Goal: Check status: Check status

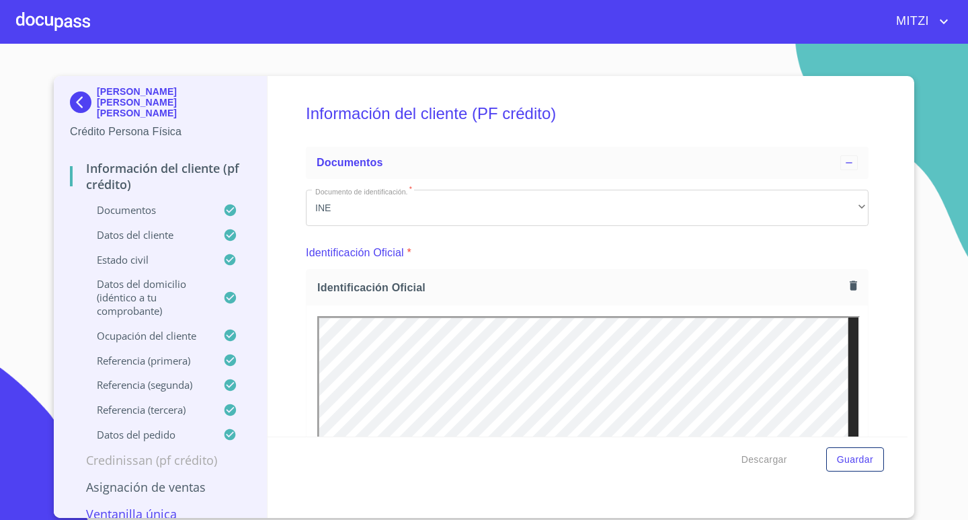
scroll to position [1412, 0]
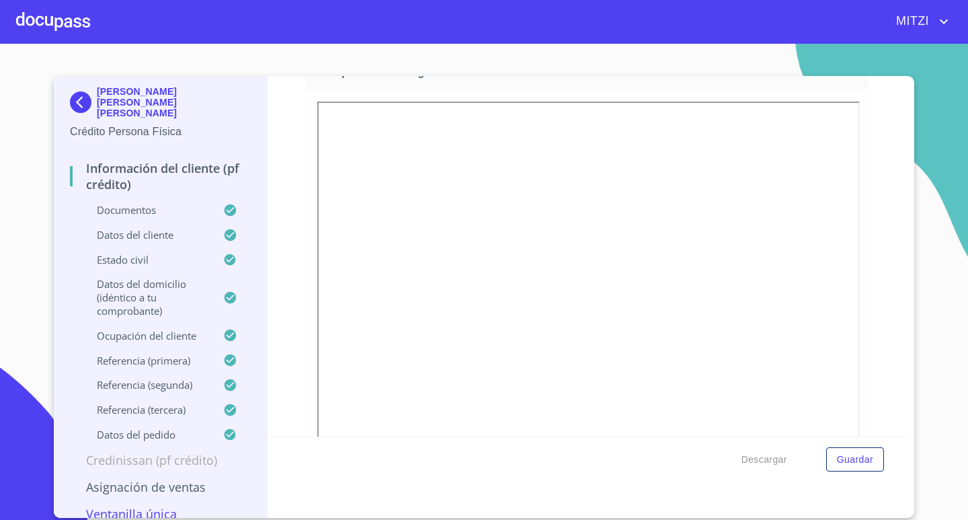
click at [57, 8] on div at bounding box center [53, 21] width 74 height 43
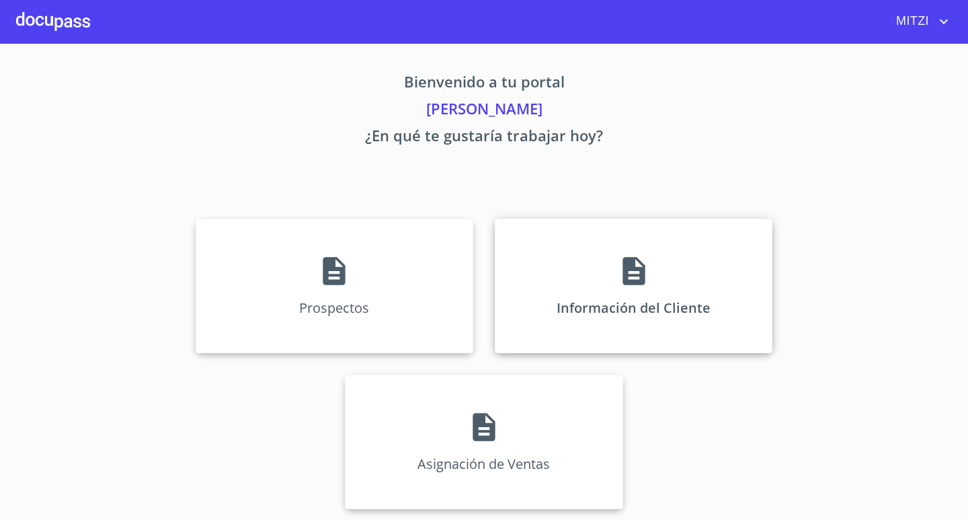
click at [640, 303] on div "Información del Cliente" at bounding box center [634, 286] width 278 height 135
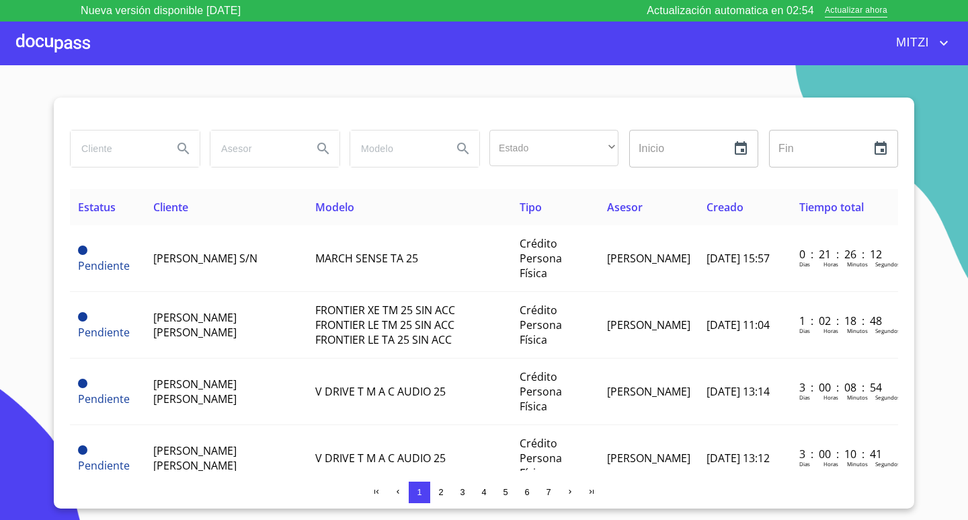
click at [119, 144] on input "search" at bounding box center [116, 148] width 91 height 36
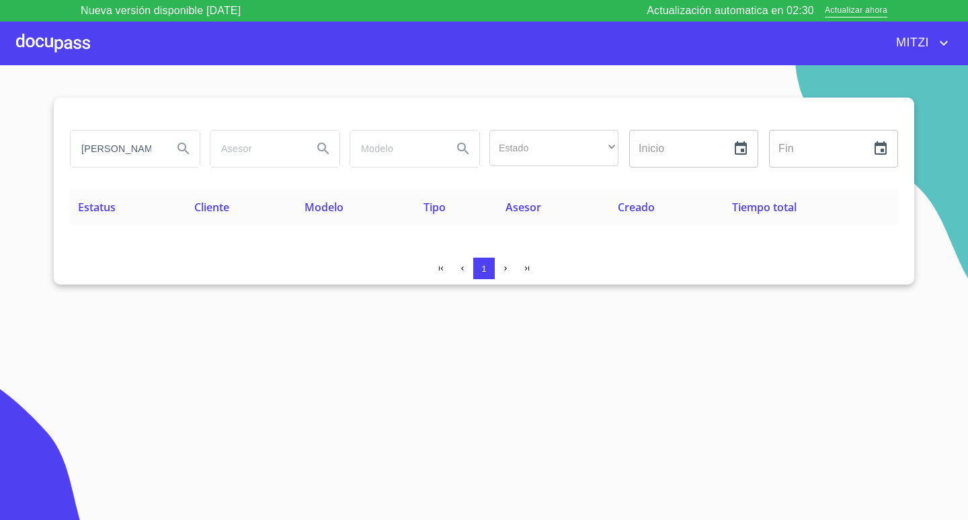
drag, startPoint x: 139, startPoint y: 151, endPoint x: 0, endPoint y: 98, distance: 148.6
click at [0, 98] on section "jorge ibarra Estado ​ ​ Inicio ​ Fin ​ Estatus Cliente Modelo Tipo Asesor Cread…" at bounding box center [484, 303] width 968 height 476
type input "jorge"
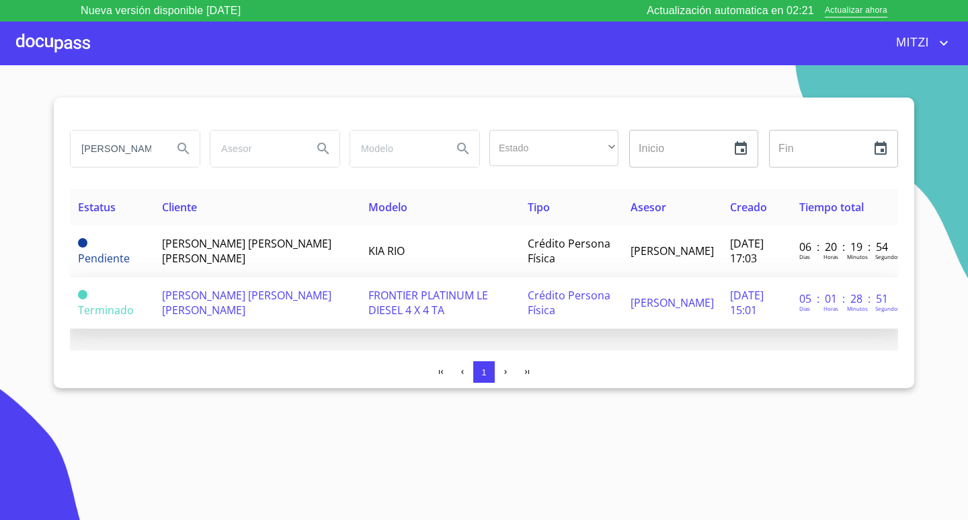
click at [272, 293] on td "[PERSON_NAME] [PERSON_NAME] [PERSON_NAME]" at bounding box center [257, 303] width 206 height 52
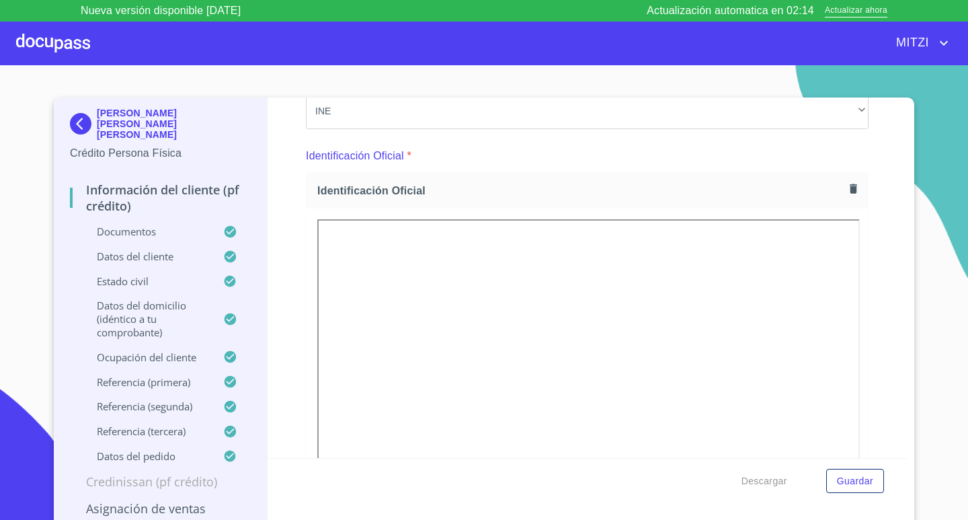
scroll to position [95, 0]
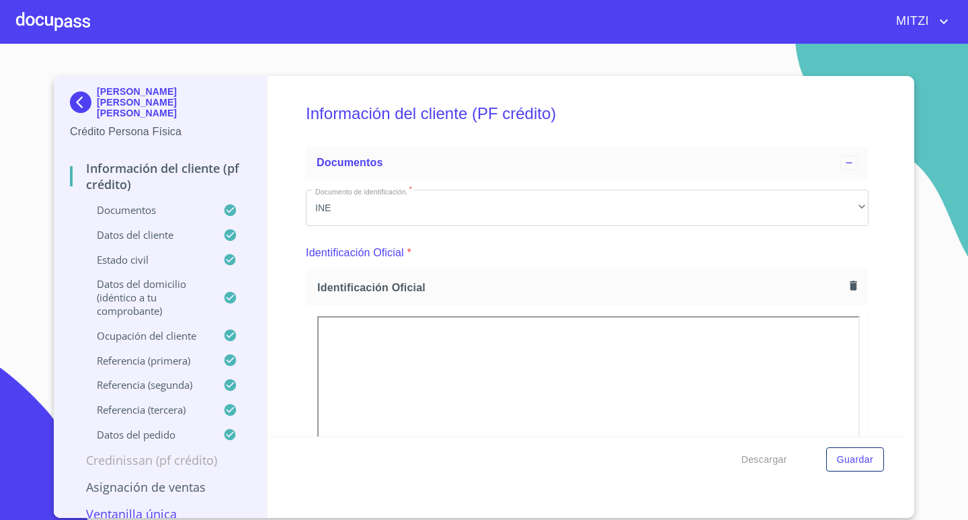
click at [31, 9] on div at bounding box center [53, 21] width 74 height 43
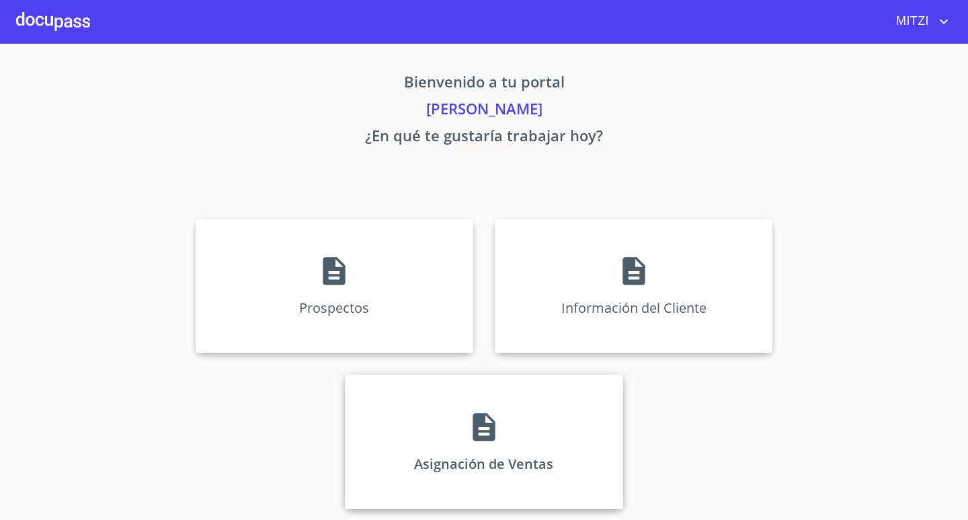
click at [431, 480] on div "Asignación de Ventas" at bounding box center [484, 442] width 278 height 135
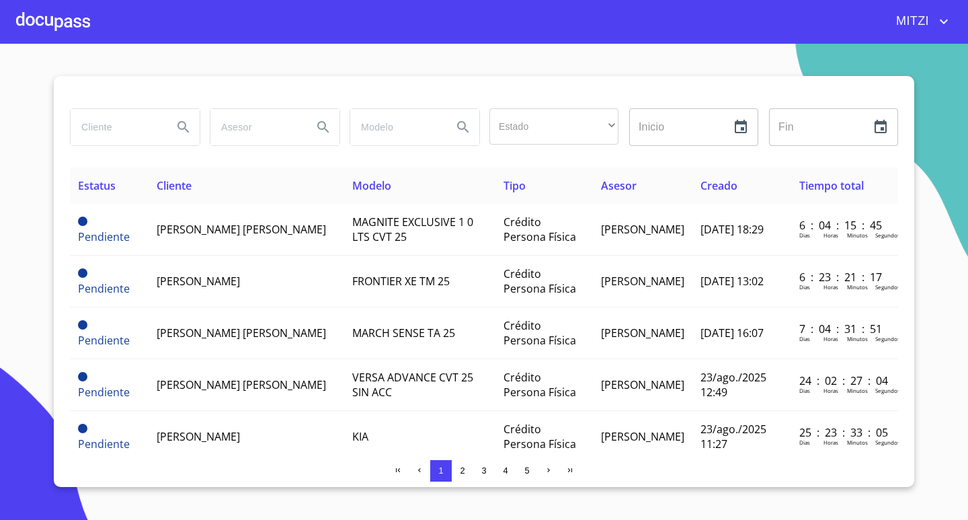
drag, startPoint x: 102, startPoint y: 131, endPoint x: 116, endPoint y: 127, distance: 14.7
click at [115, 128] on input "search" at bounding box center [116, 127] width 91 height 36
click at [65, 32] on div at bounding box center [53, 21] width 74 height 43
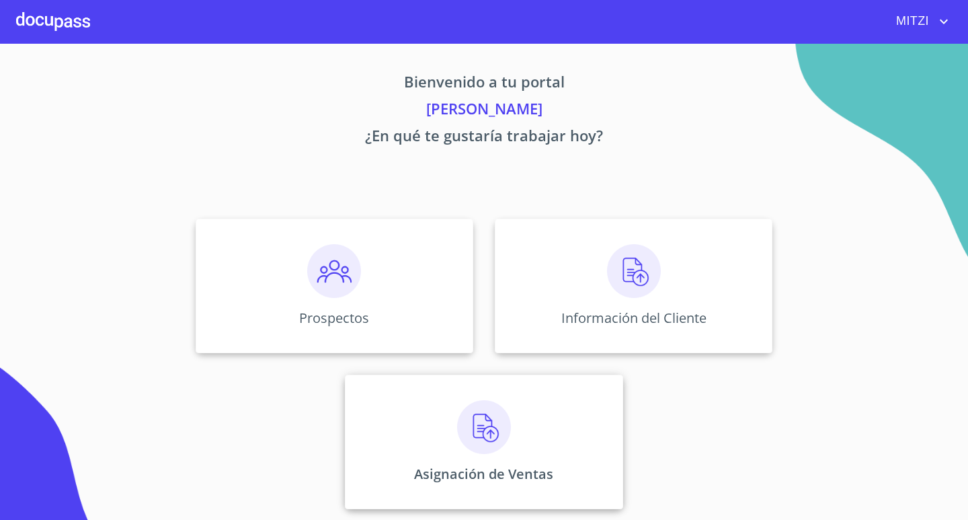
click at [408, 395] on div "Asignación de Ventas" at bounding box center [484, 442] width 278 height 135
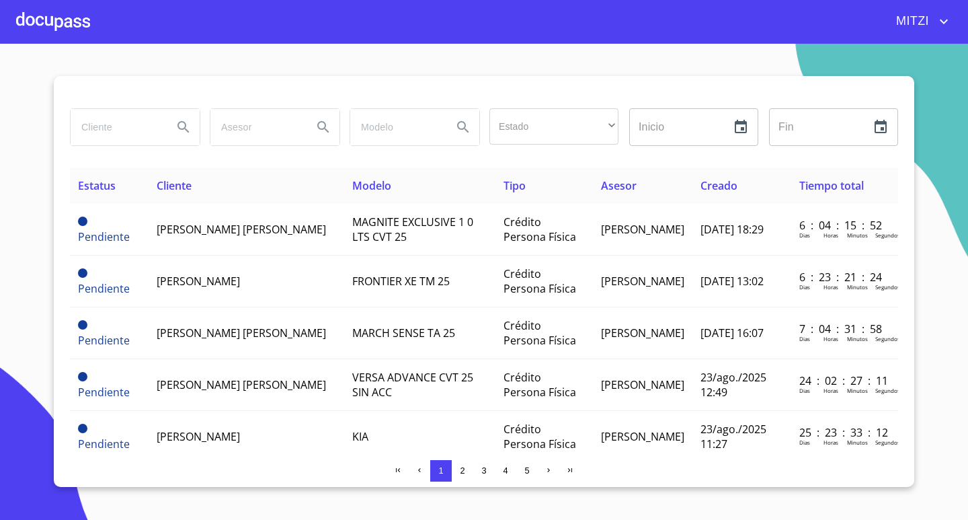
drag, startPoint x: 128, startPoint y: 127, endPoint x: 136, endPoint y: 124, distance: 7.9
click at [130, 127] on input "search" at bounding box center [116, 127] width 91 height 36
type input "[PERSON_NAME] [PERSON_NAME]"
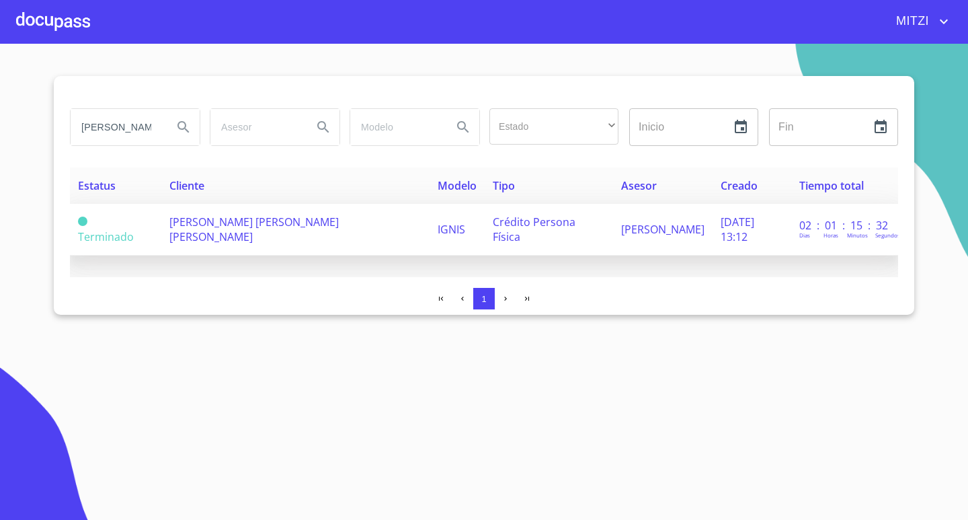
click at [243, 235] on td "[PERSON_NAME] [PERSON_NAME] [PERSON_NAME]" at bounding box center [295, 230] width 269 height 52
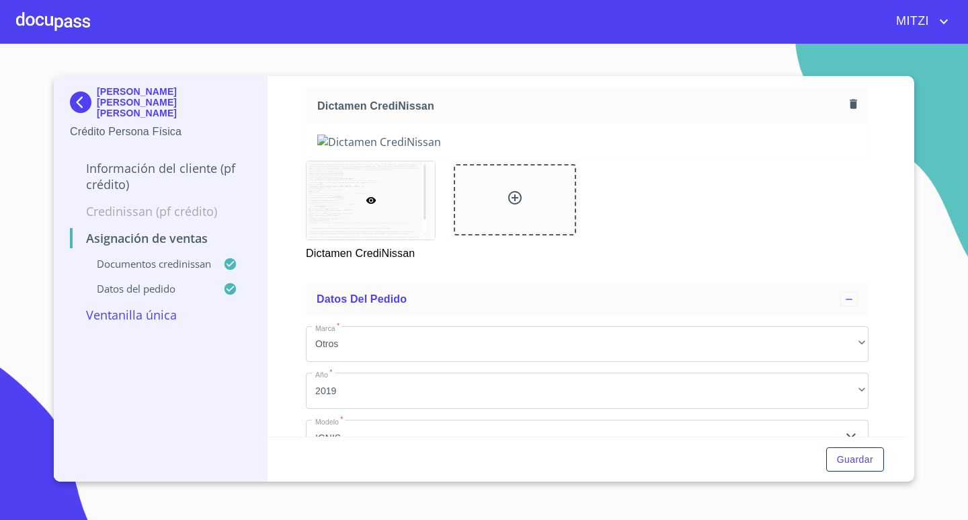
click at [615, 149] on img at bounding box center [587, 142] width 540 height 15
click at [710, 149] on img at bounding box center [587, 142] width 540 height 15
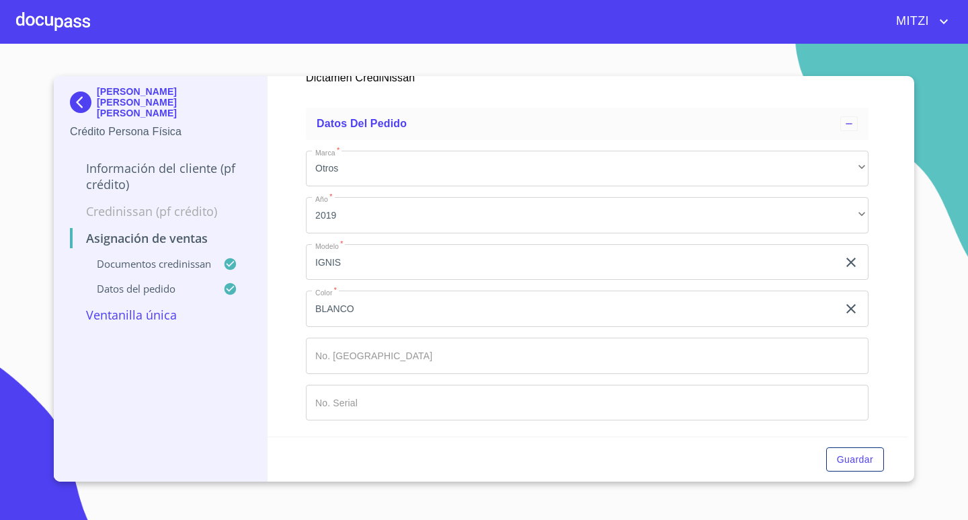
scroll to position [740, 0]
click at [71, 31] on div at bounding box center [53, 21] width 74 height 43
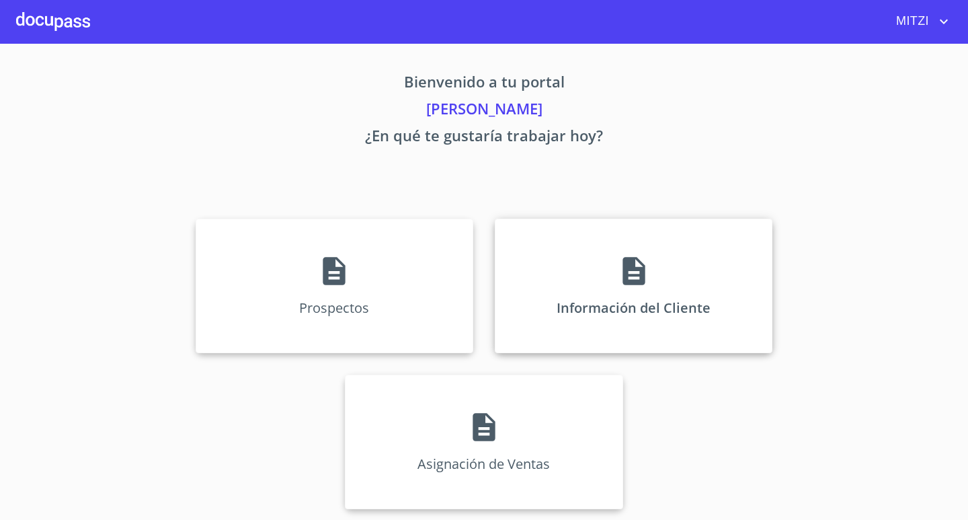
click at [638, 256] on icon at bounding box center [634, 271] width 34 height 34
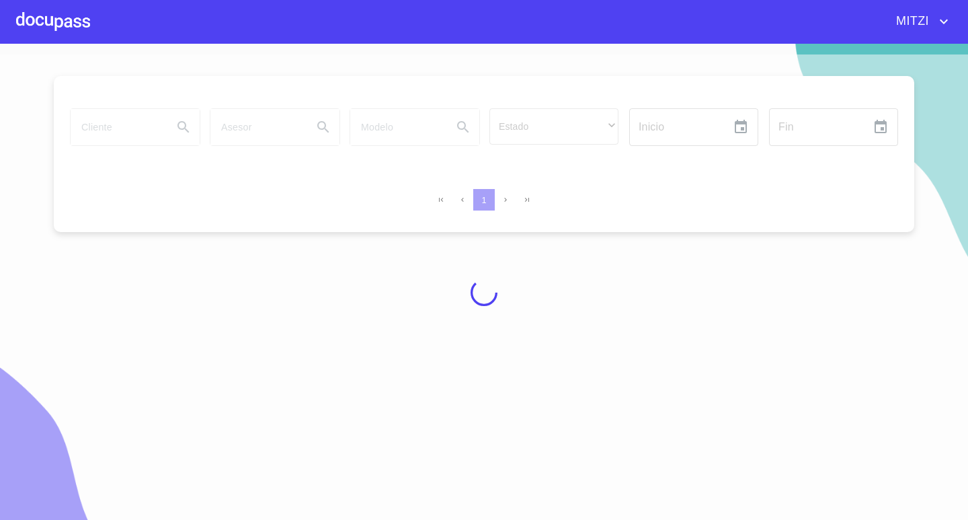
click at [61, 16] on div at bounding box center [53, 21] width 74 height 43
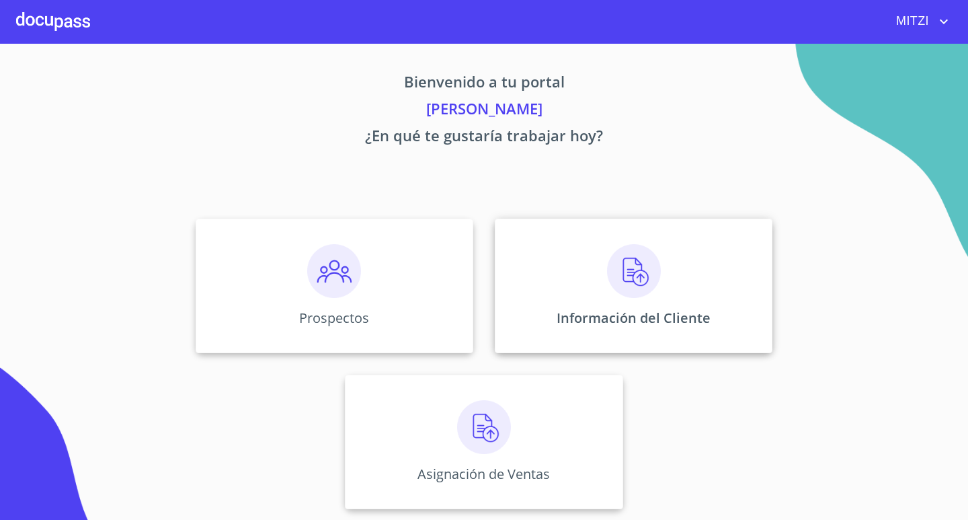
click at [669, 270] on div "Información del Cliente" at bounding box center [634, 286] width 278 height 135
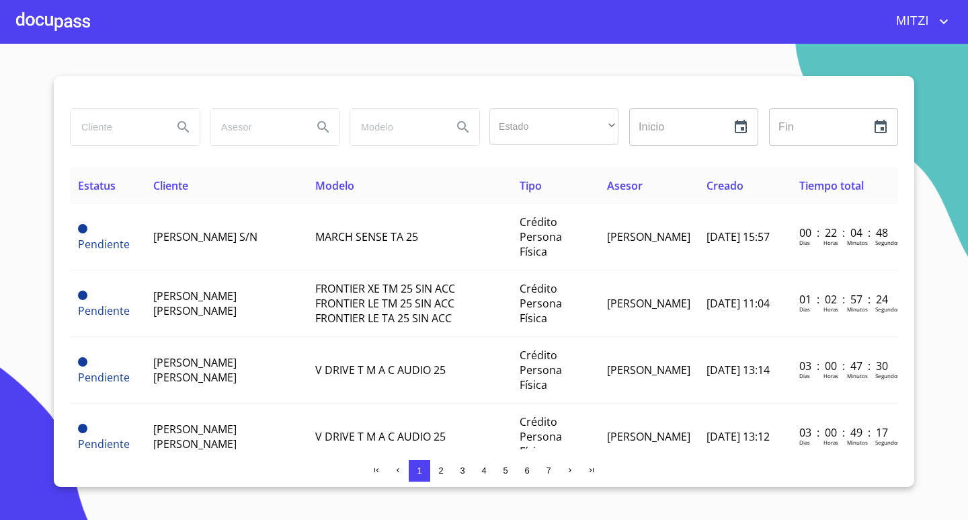
click at [57, 14] on div at bounding box center [53, 21] width 74 height 43
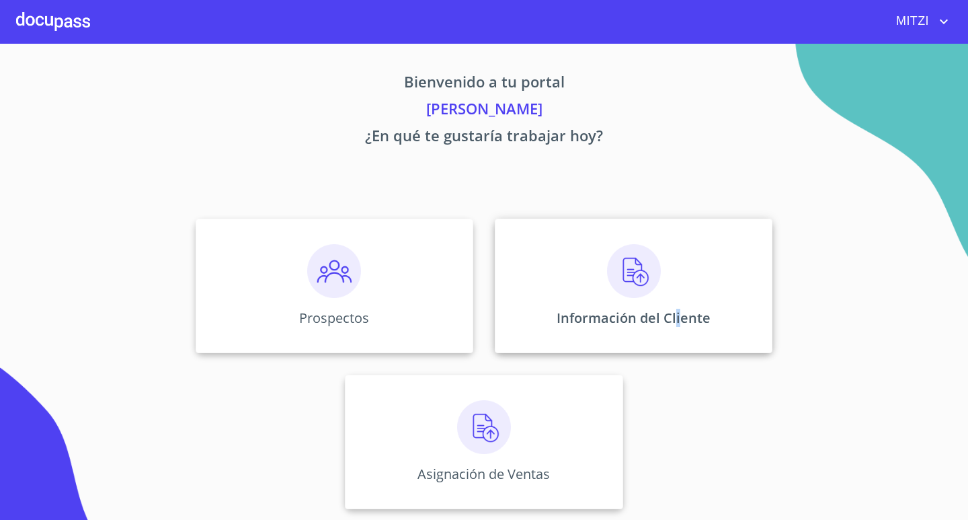
click at [681, 295] on div "Información del Cliente" at bounding box center [634, 286] width 278 height 135
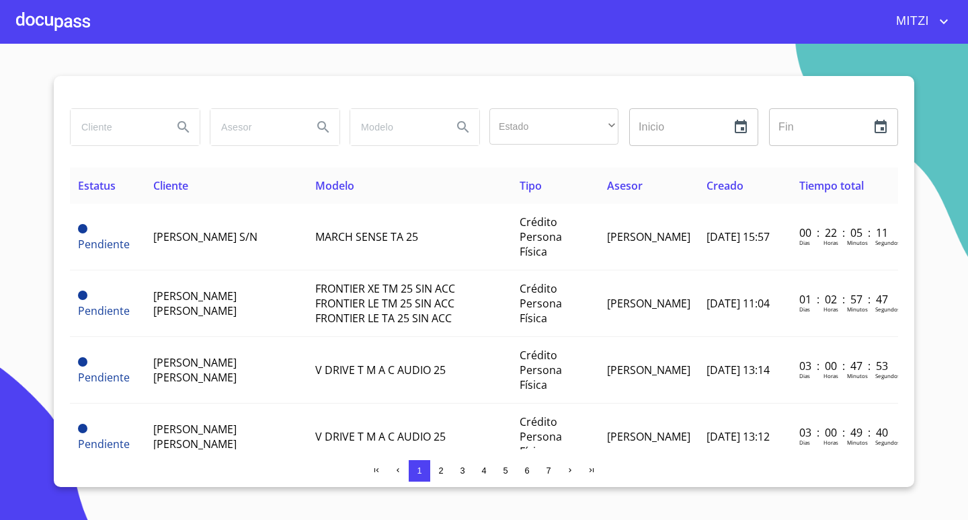
click at [114, 137] on input "search" at bounding box center [116, 127] width 91 height 36
type input "[PERSON_NAME]"
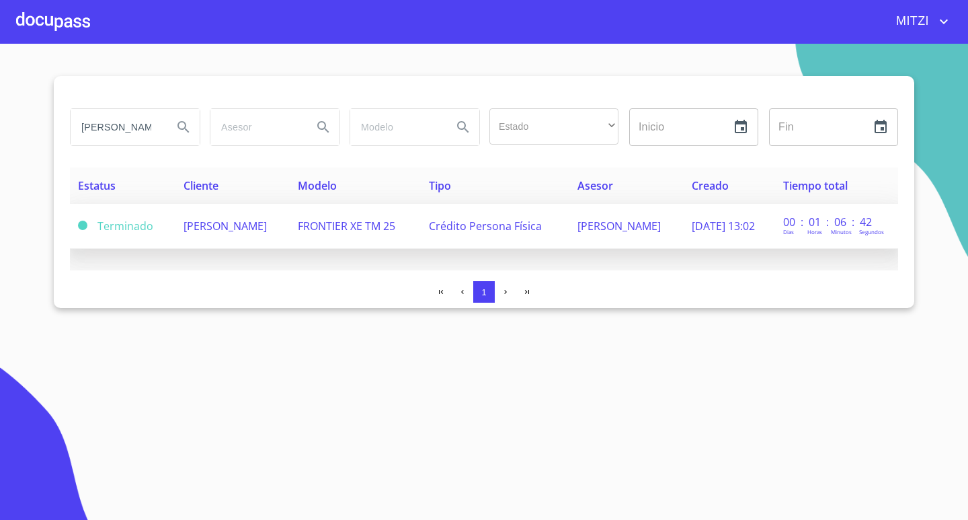
click at [344, 231] on span "FRONTIER XE TM 25" at bounding box center [347, 226] width 98 height 15
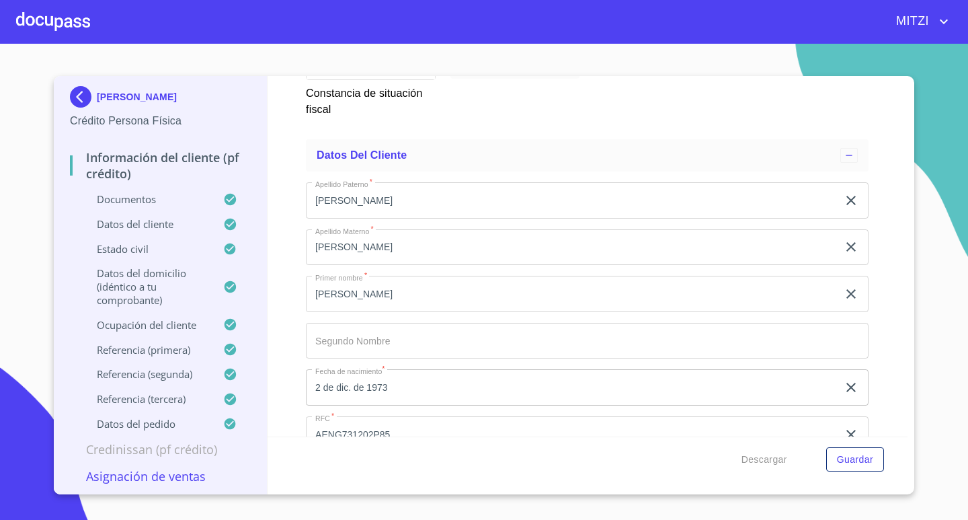
scroll to position [3792, 0]
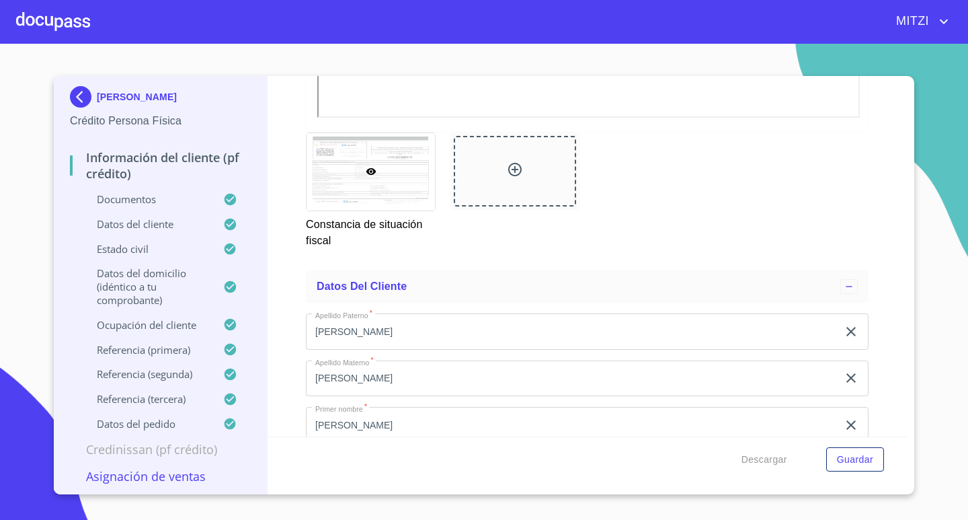
scroll to position [3658, 0]
